Goal: Task Accomplishment & Management: Use online tool/utility

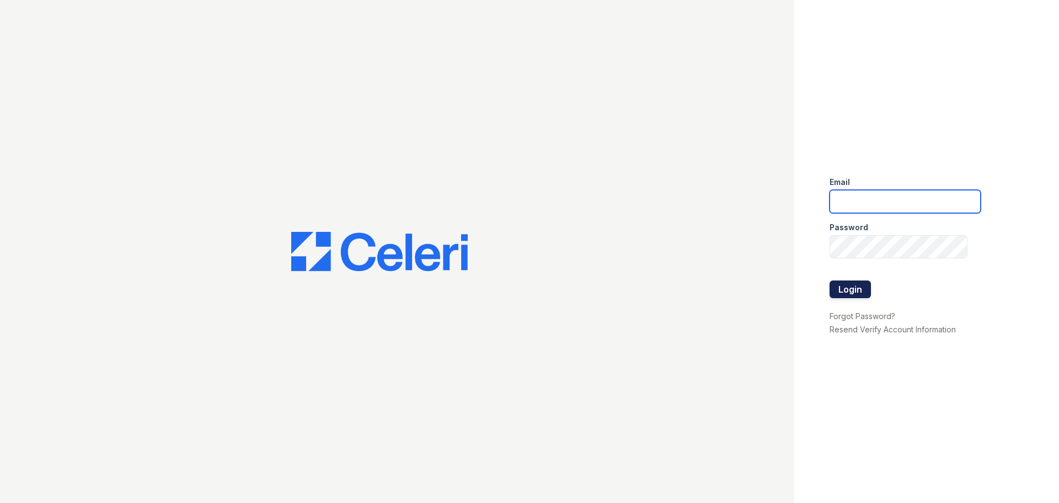
type input "[EMAIL_ADDRESS][DOMAIN_NAME]"
click at [844, 291] on button "Login" at bounding box center [850, 289] width 41 height 18
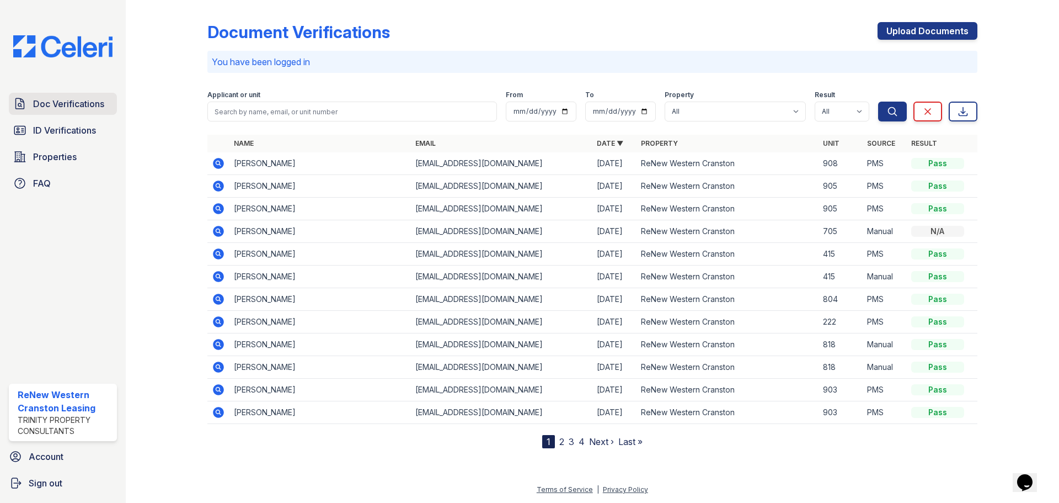
click at [76, 105] on span "Doc Verifications" at bounding box center [68, 103] width 71 height 13
